Goal: Find specific page/section: Find specific page/section

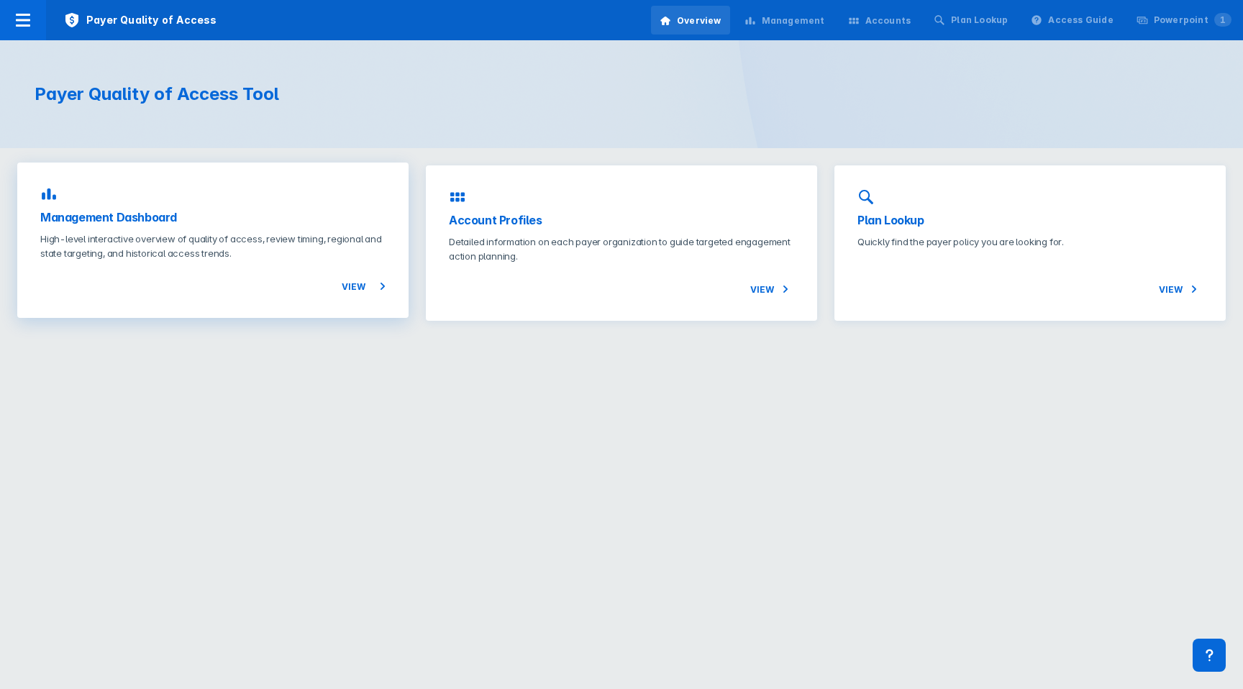
click at [316, 231] on div "Management Dashboard High-level interactive overview of quality of access, revi…" at bounding box center [212, 240] width 391 height 155
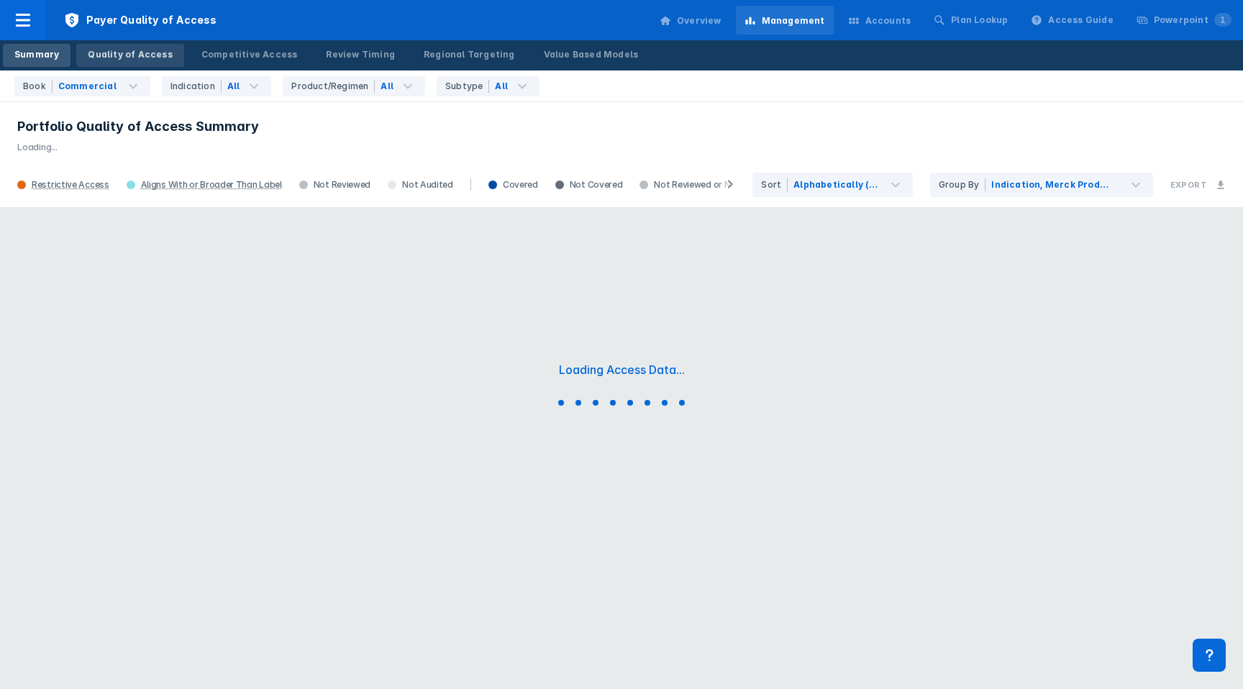
click at [147, 57] on div "Quality of Access" at bounding box center [130, 54] width 84 height 13
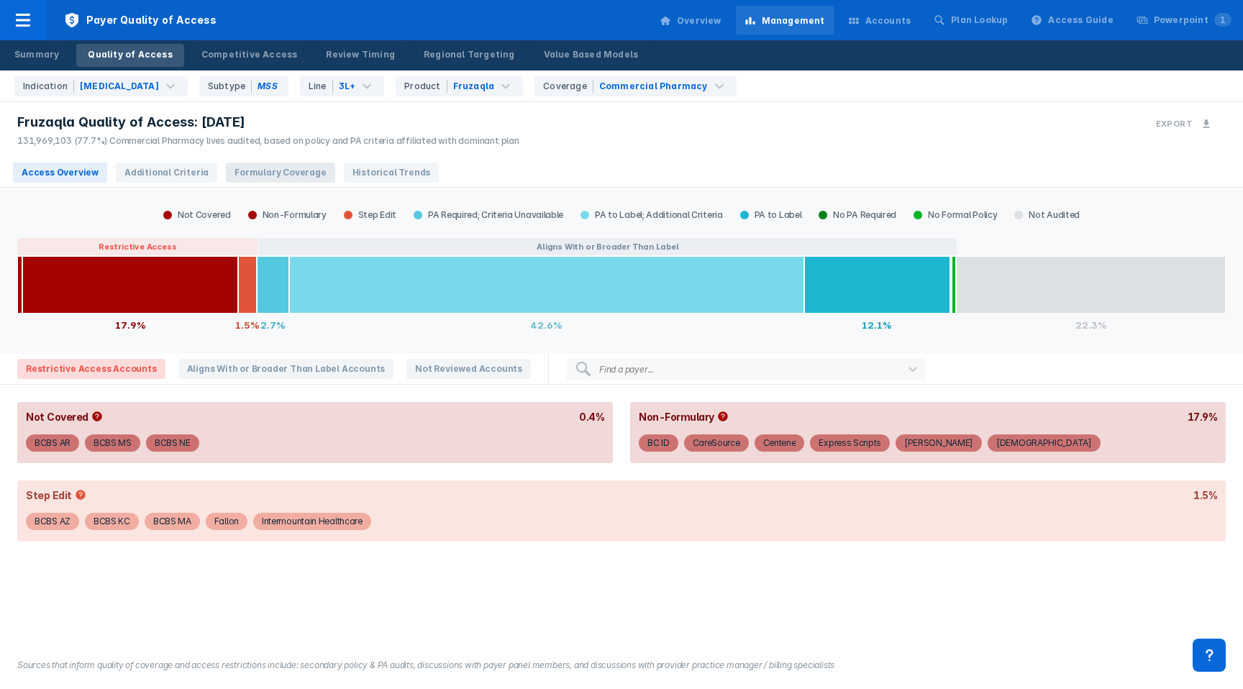
click at [237, 174] on span "Formulary Coverage" at bounding box center [280, 173] width 109 height 20
